Goal: Transaction & Acquisition: Purchase product/service

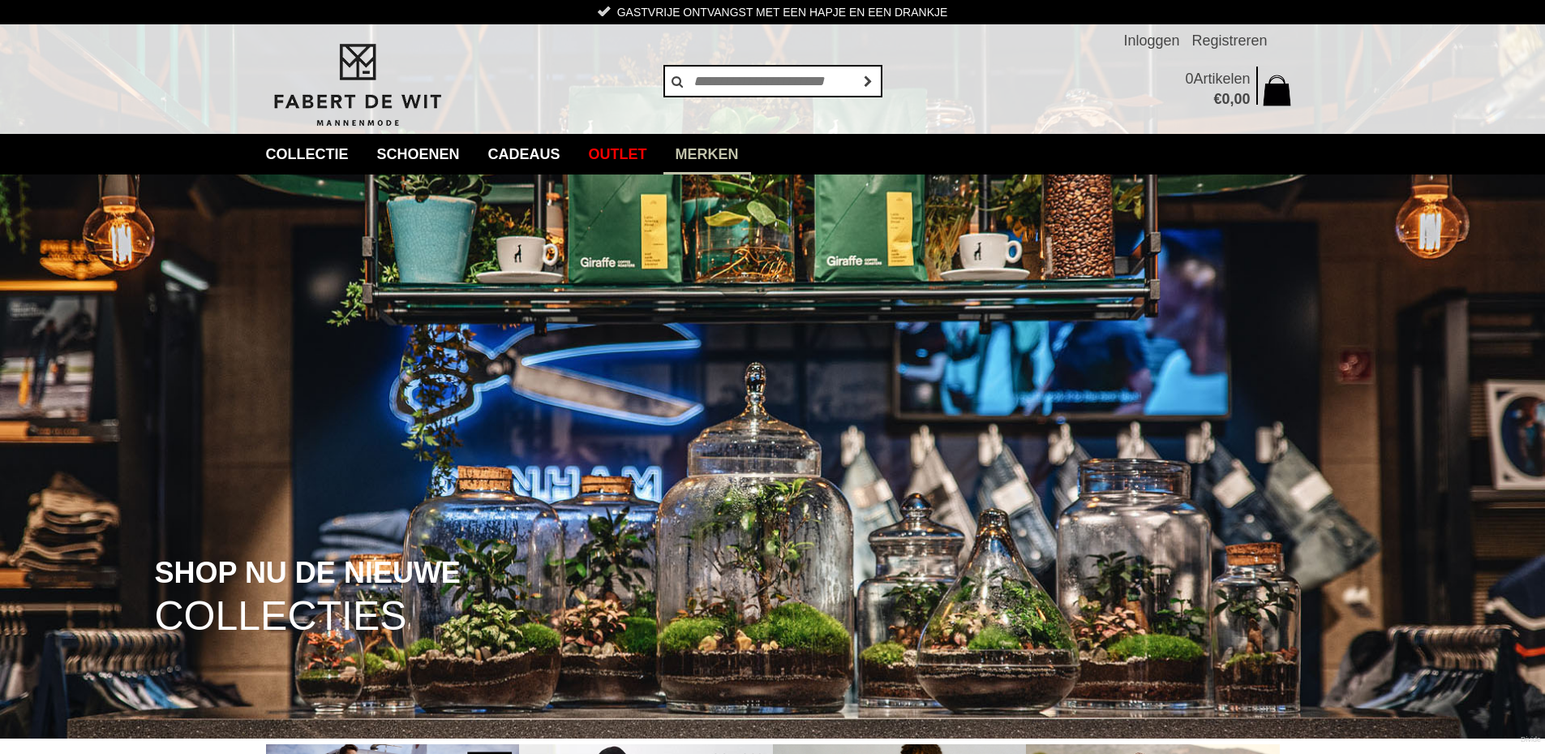
click at [751, 147] on link "Merken" at bounding box center [708, 154] width 88 height 41
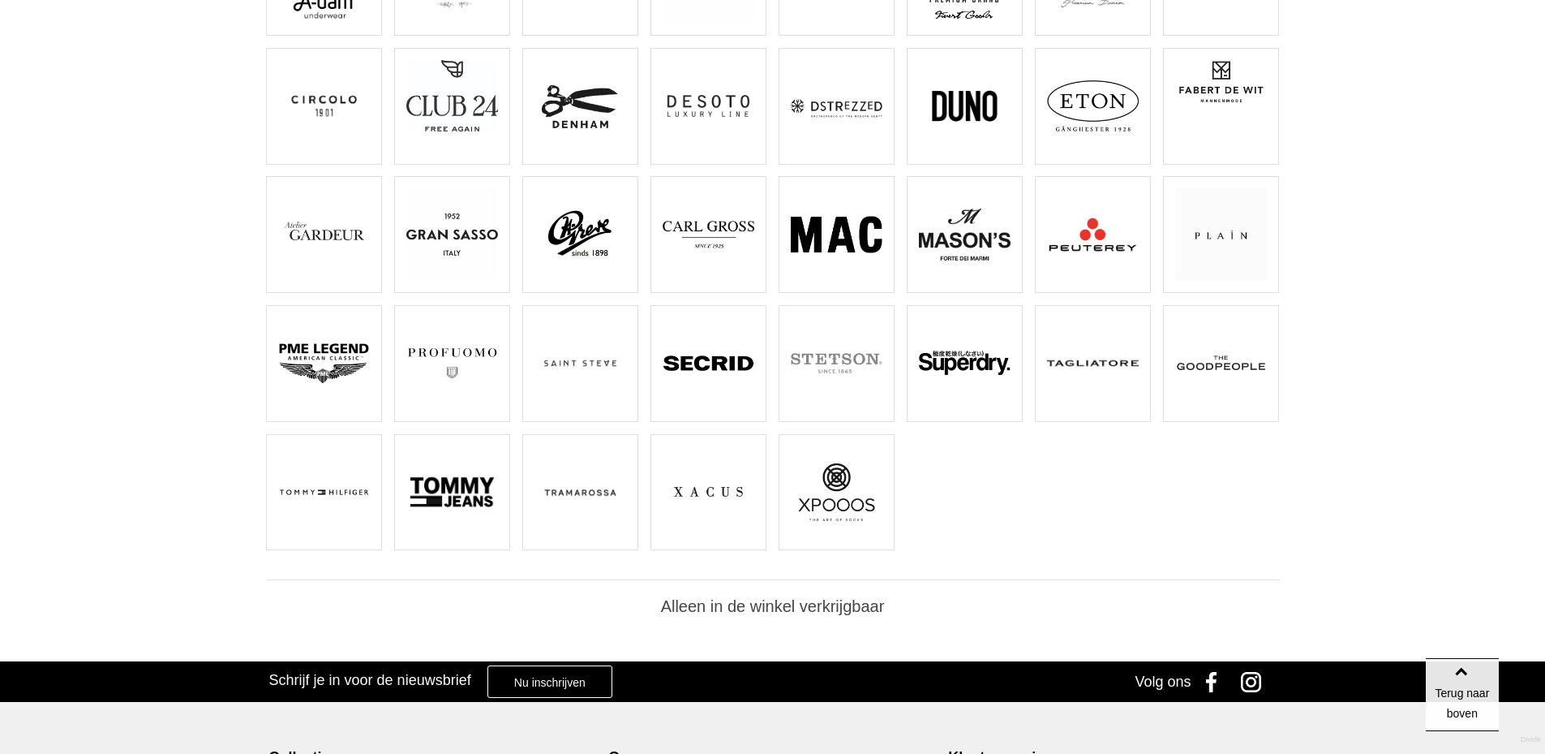
click at [708, 235] on img at bounding box center [709, 234] width 92 height 92
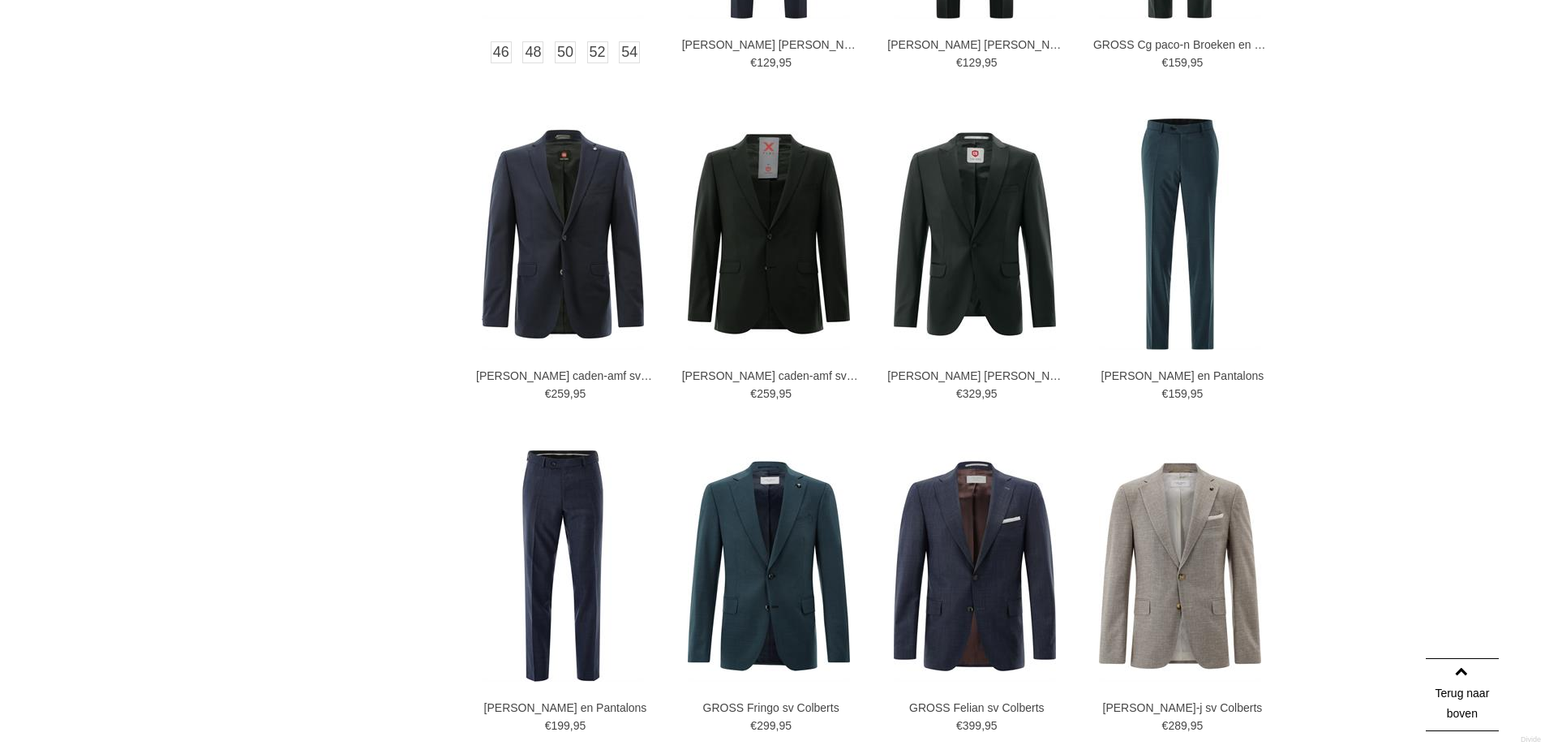
scroll to position [1947, 0]
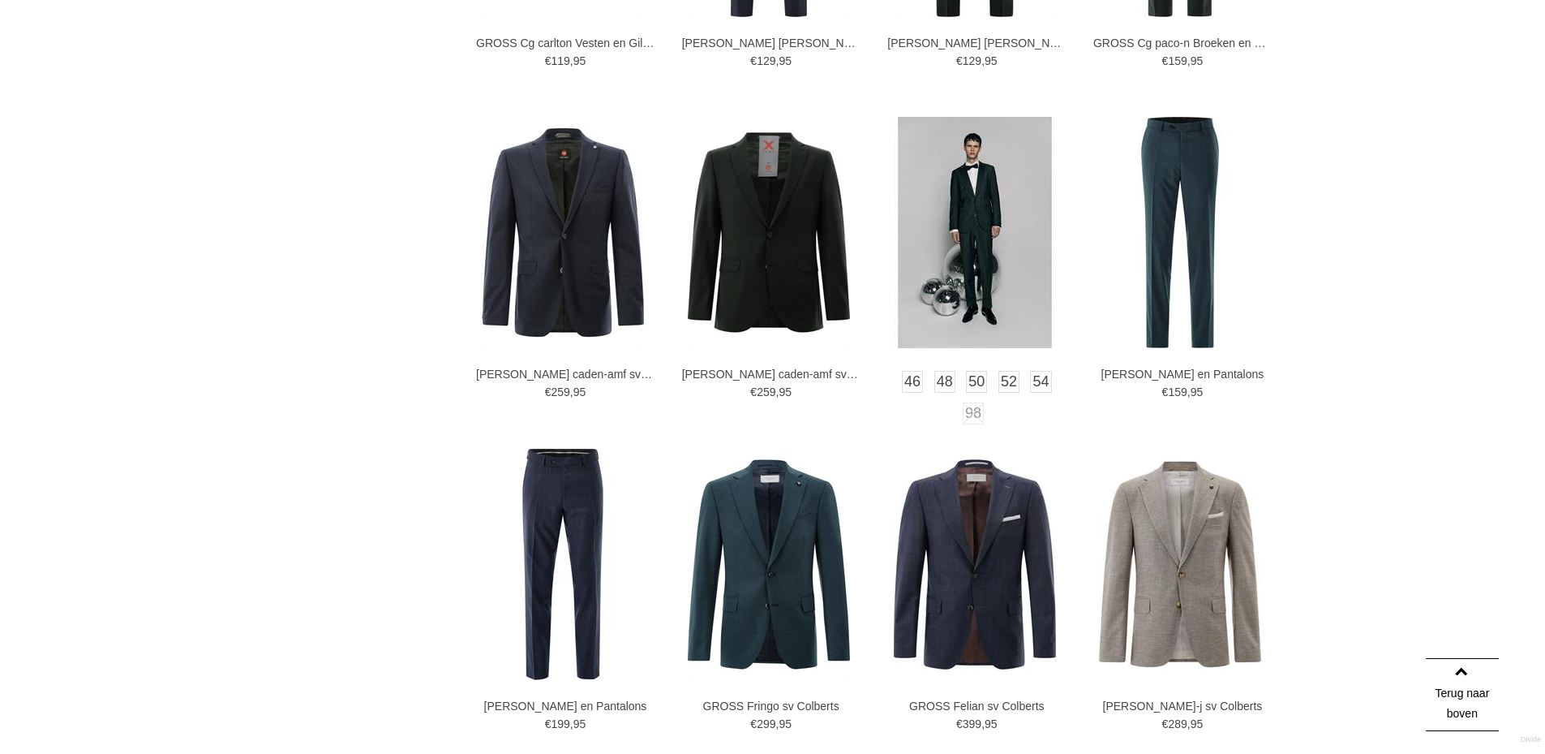
click at [986, 240] on img at bounding box center [975, 232] width 162 height 231
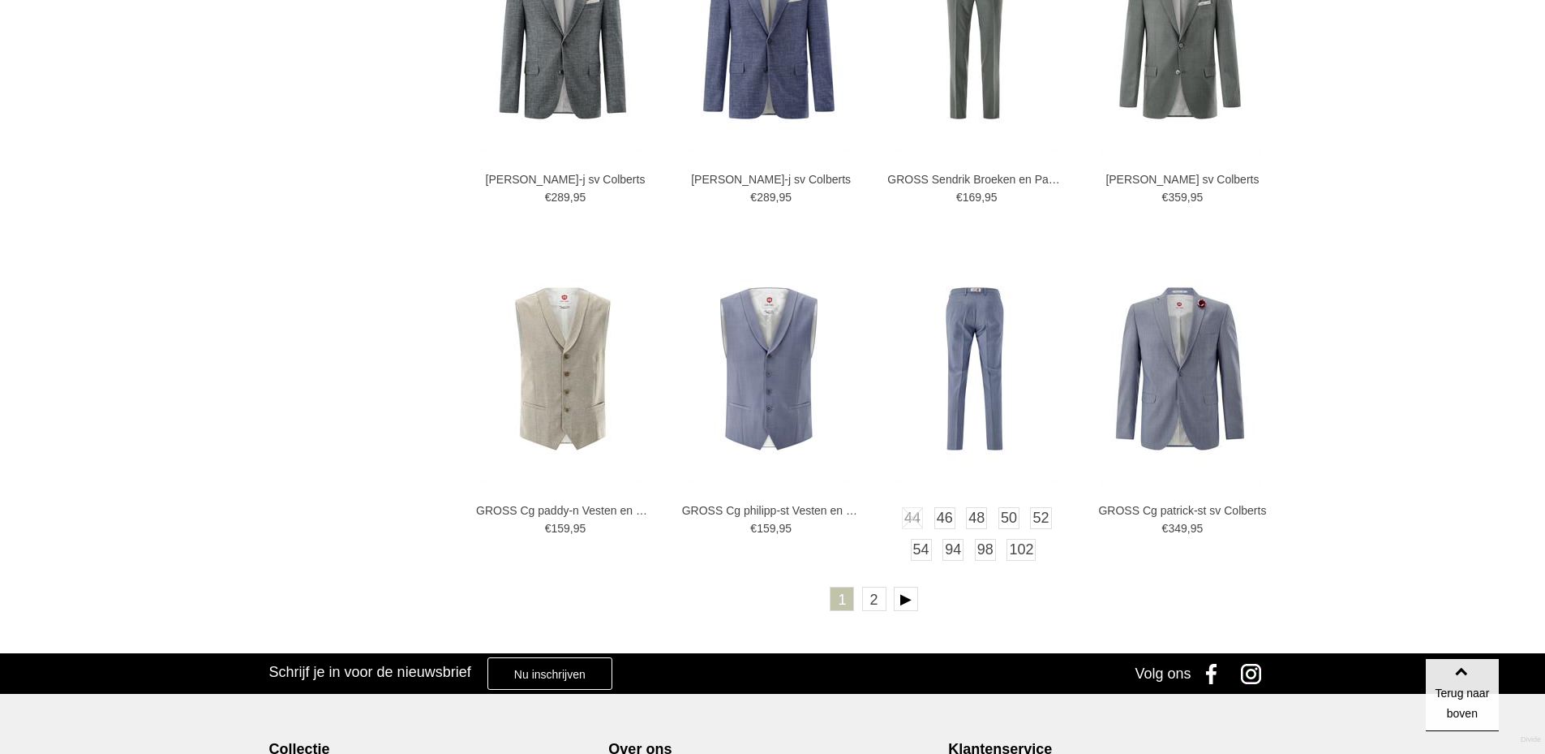
scroll to position [2920, 0]
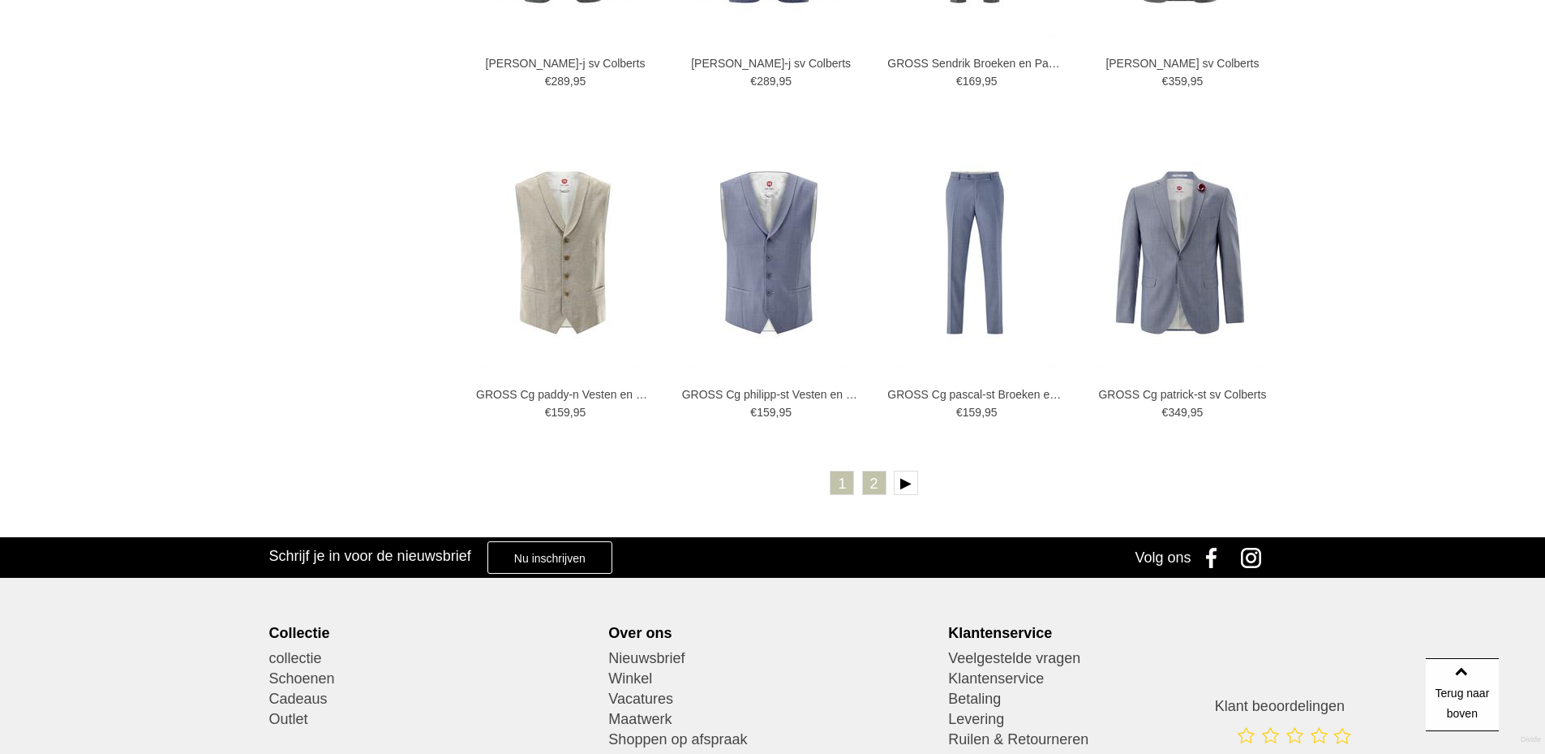
click at [870, 485] on link "2" at bounding box center [874, 482] width 24 height 24
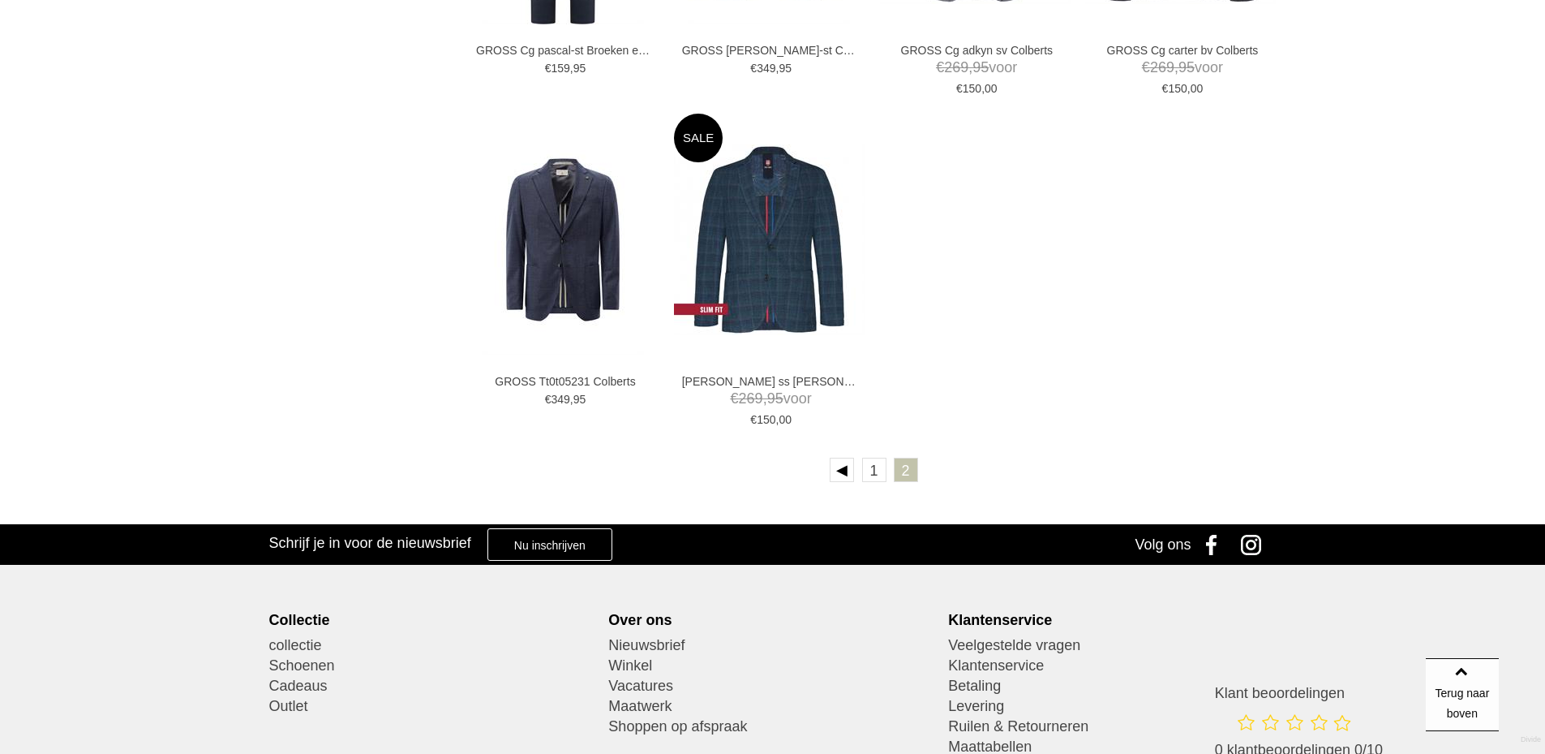
scroll to position [1785, 0]
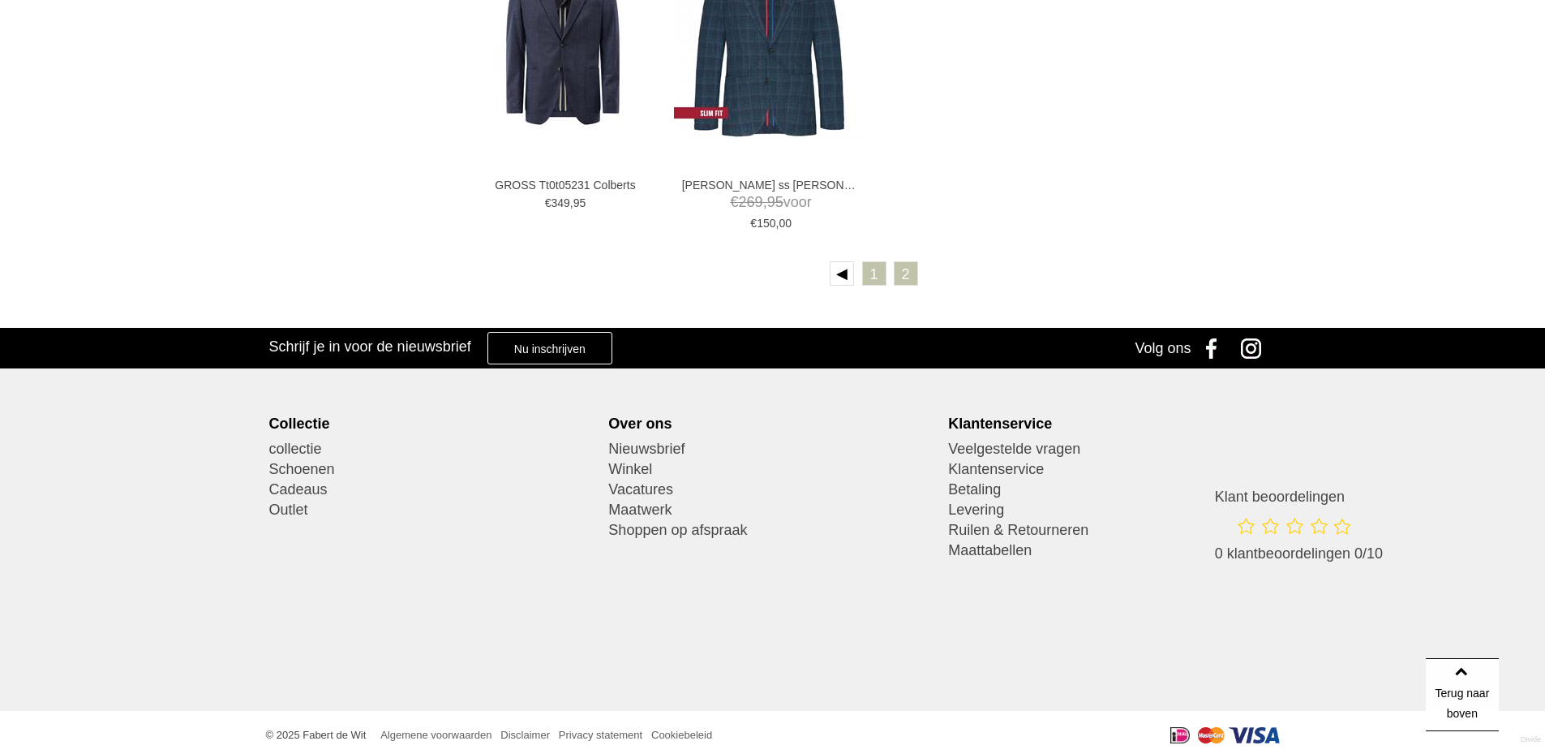
click at [874, 268] on link "1" at bounding box center [874, 273] width 24 height 24
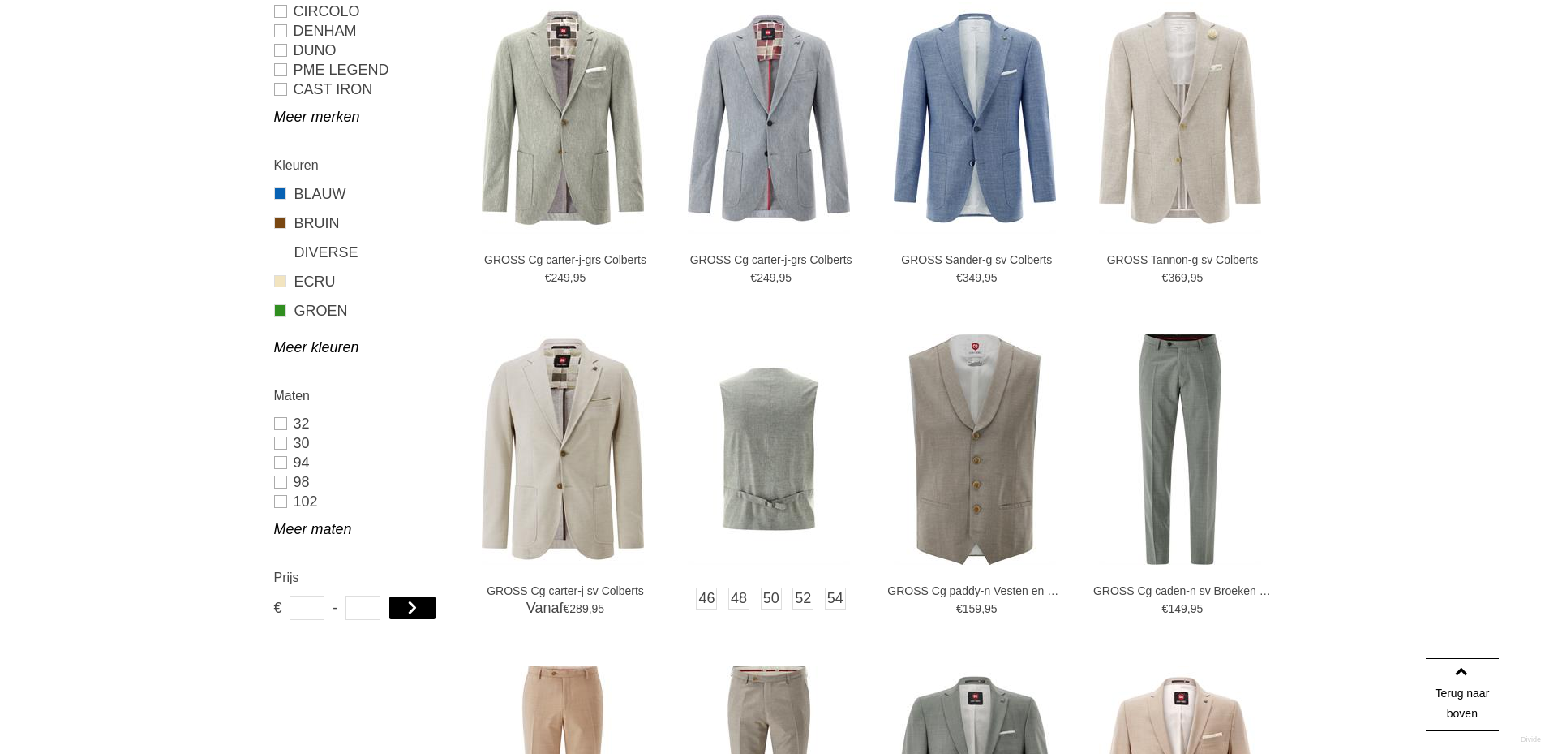
scroll to position [973, 0]
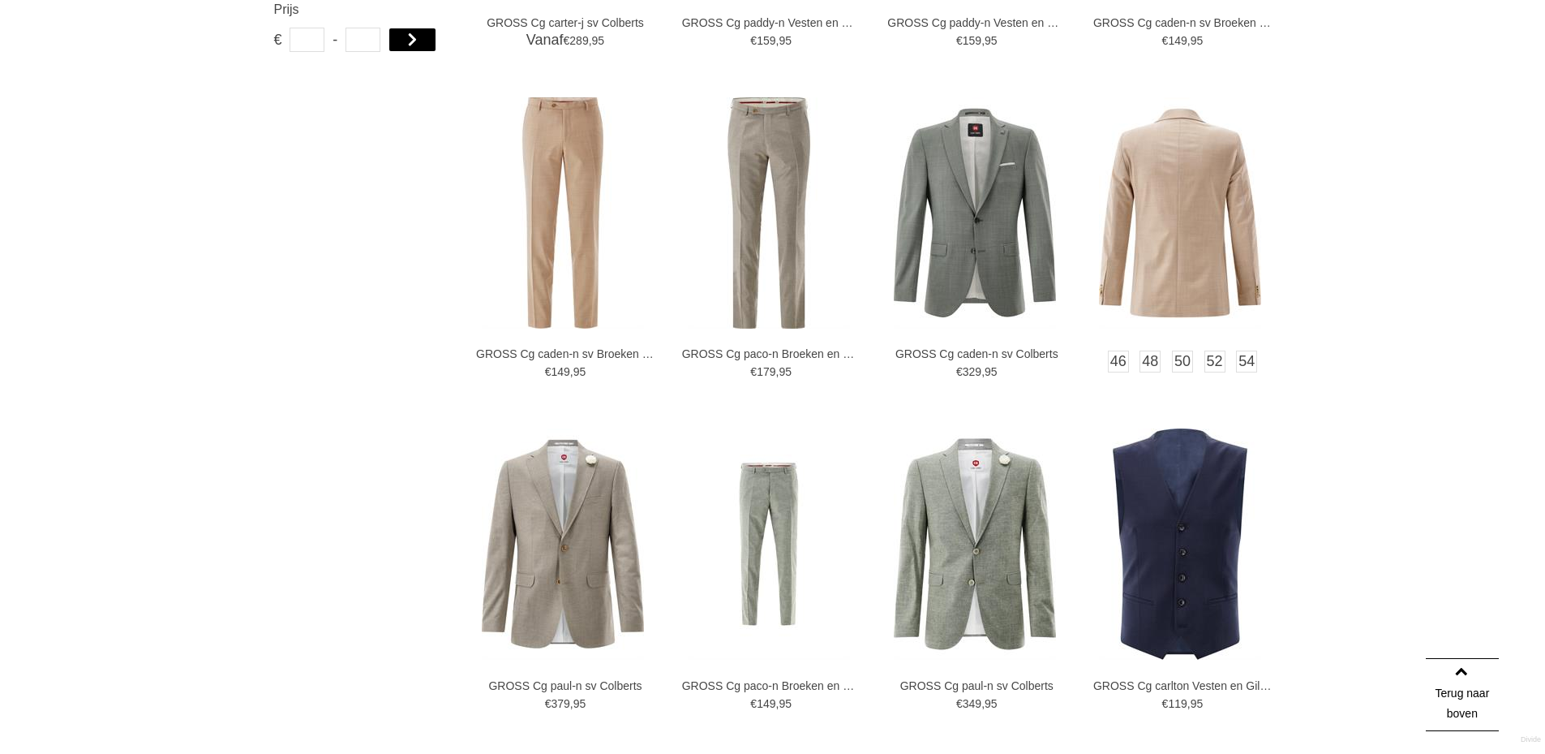
click at [1183, 204] on img at bounding box center [1180, 212] width 162 height 231
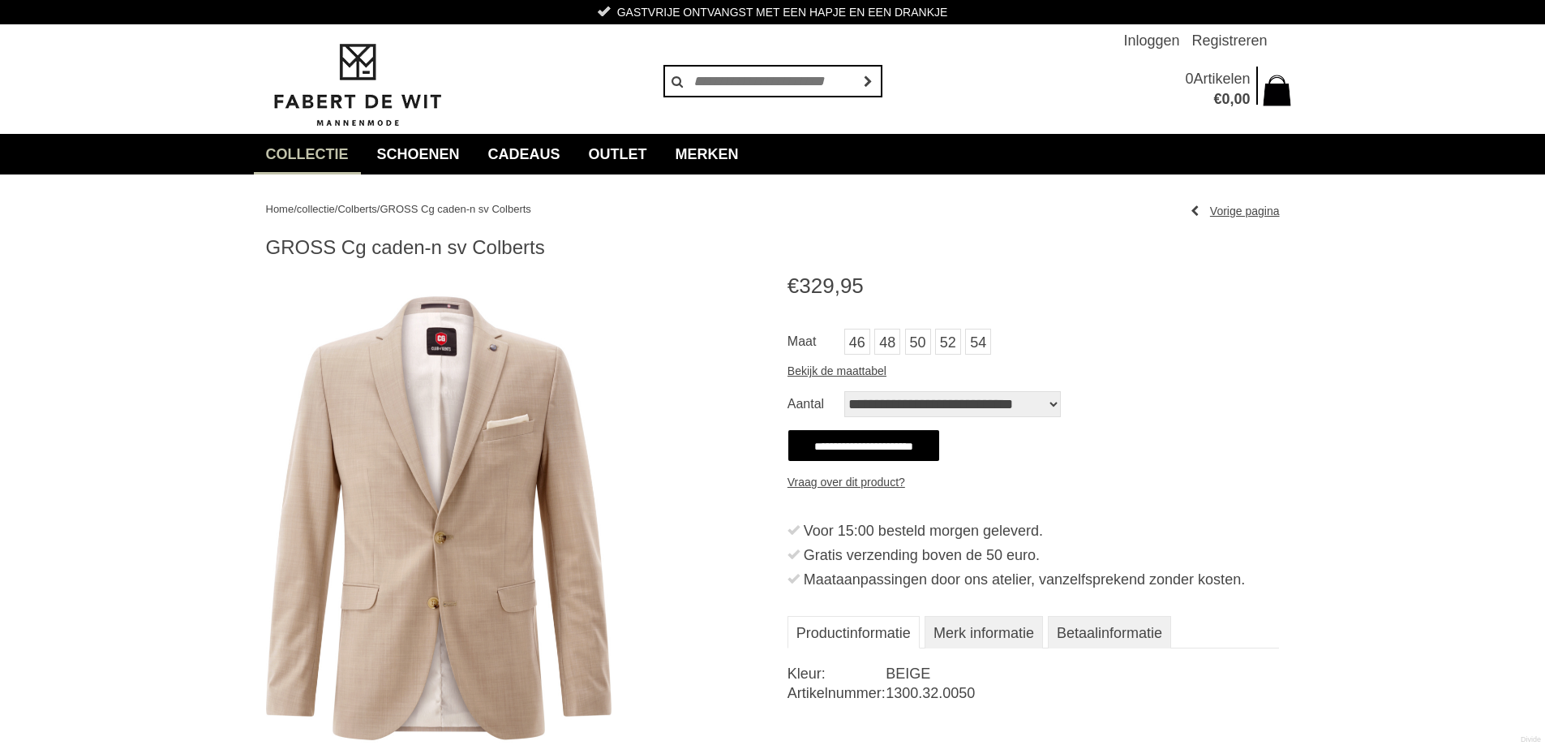
scroll to position [81, 0]
